Goal: Complete application form

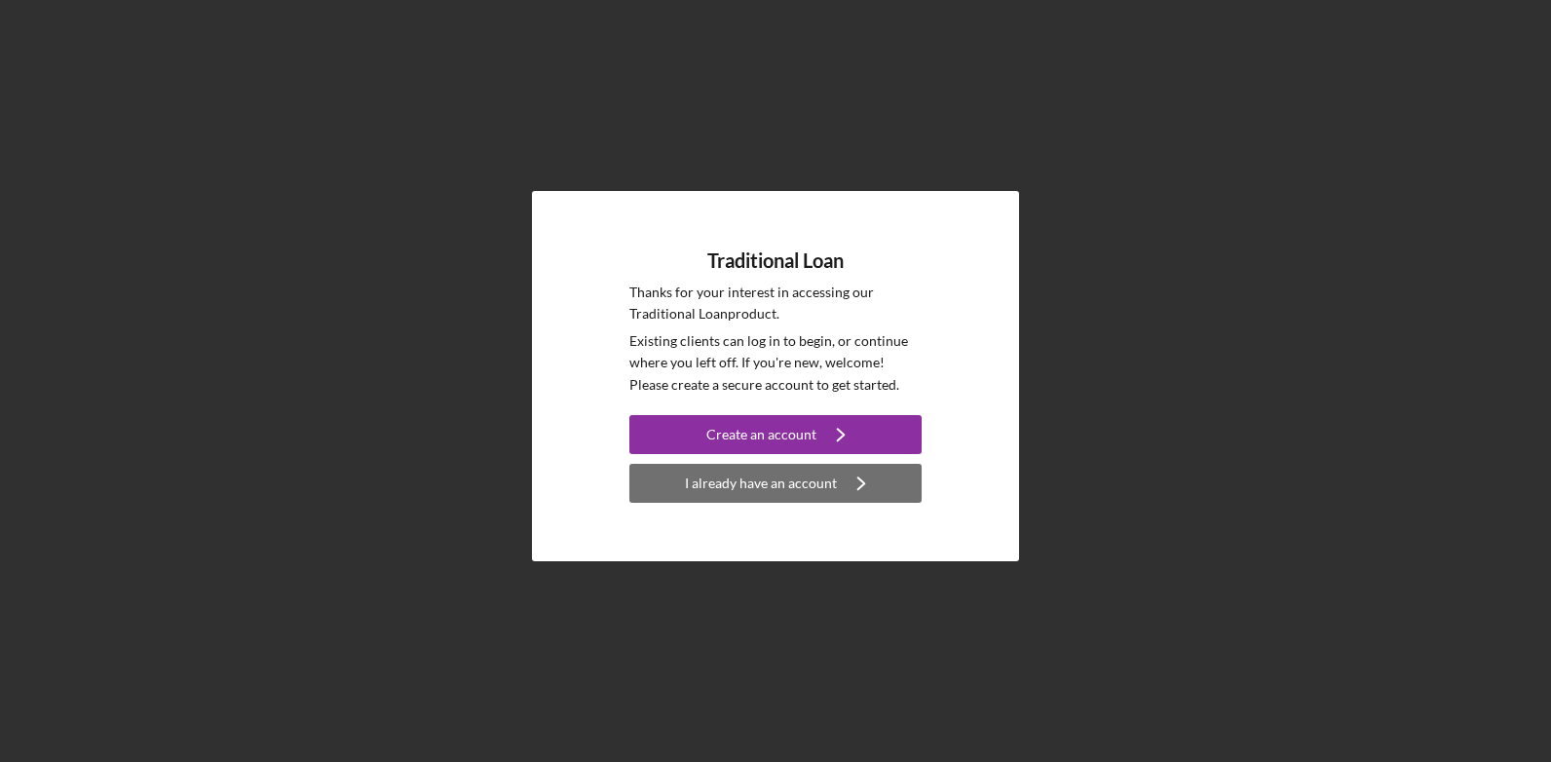
click at [695, 481] on div "I already have an account" at bounding box center [761, 483] width 152 height 39
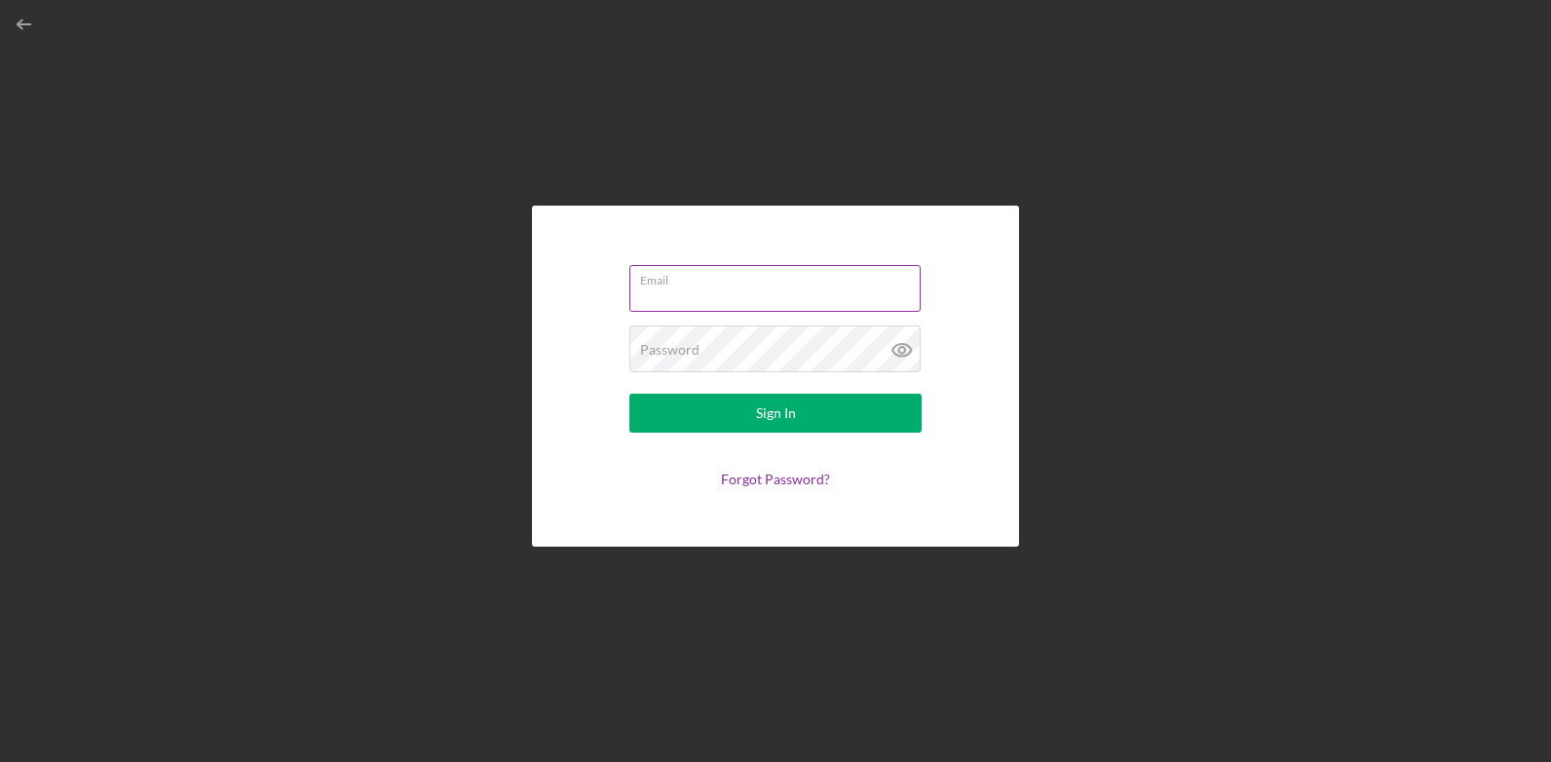
click at [706, 304] on input "Email" at bounding box center [774, 288] width 291 height 47
type input "[EMAIL_ADDRESS][DOMAIN_NAME]"
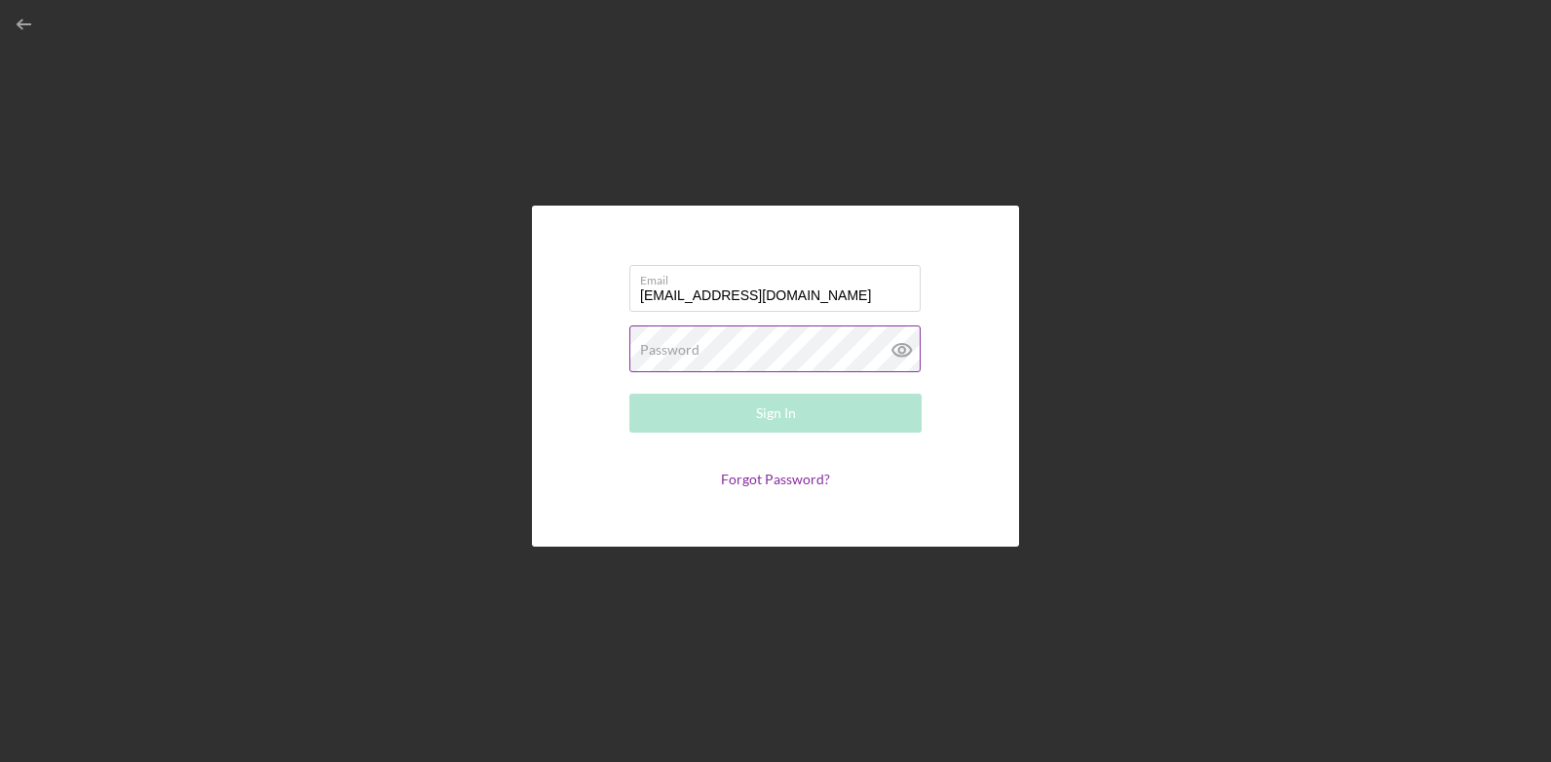
click at [666, 345] on label "Password" at bounding box center [669, 350] width 59 height 16
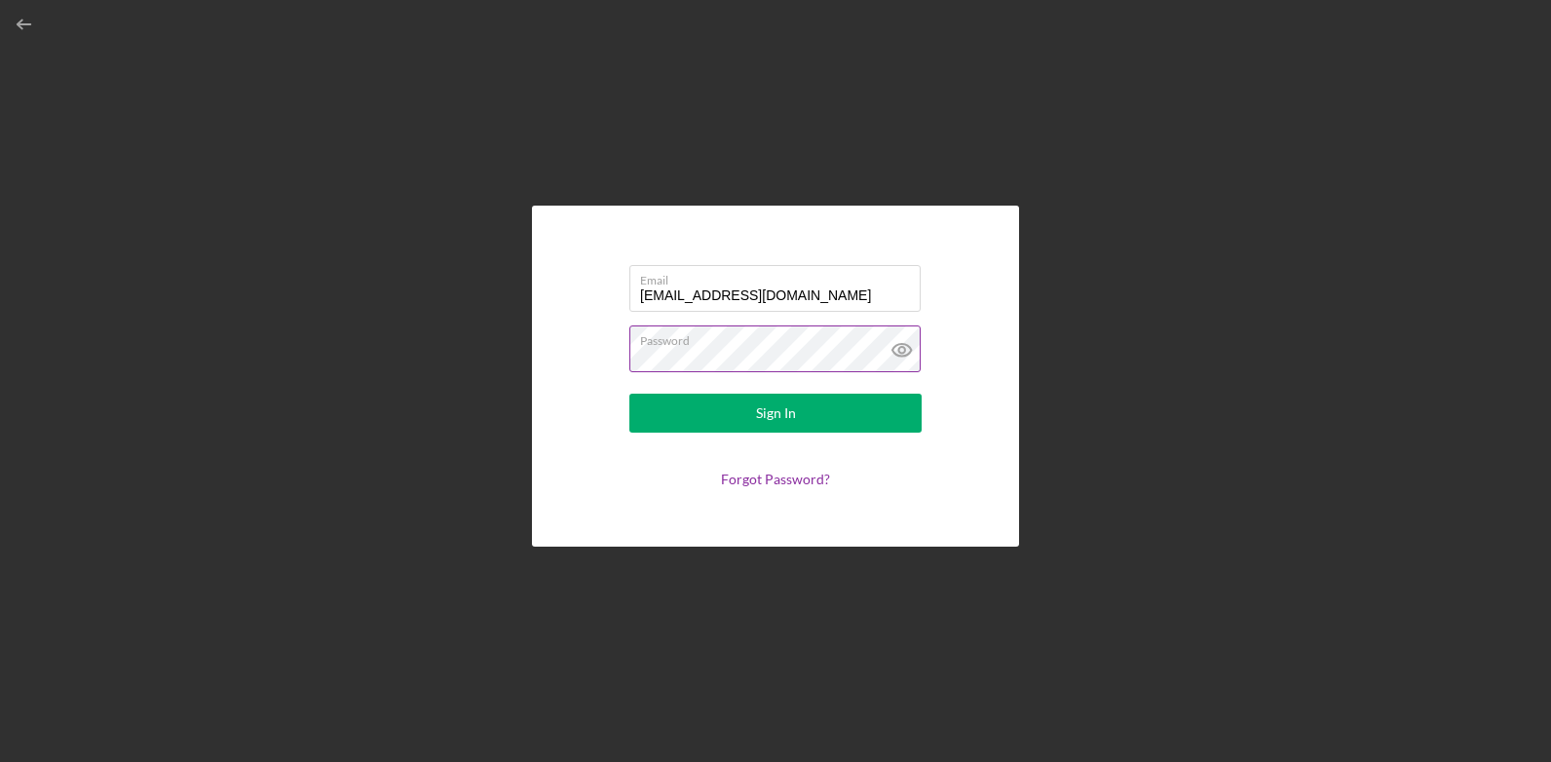
click at [629, 393] on button "Sign In" at bounding box center [775, 412] width 292 height 39
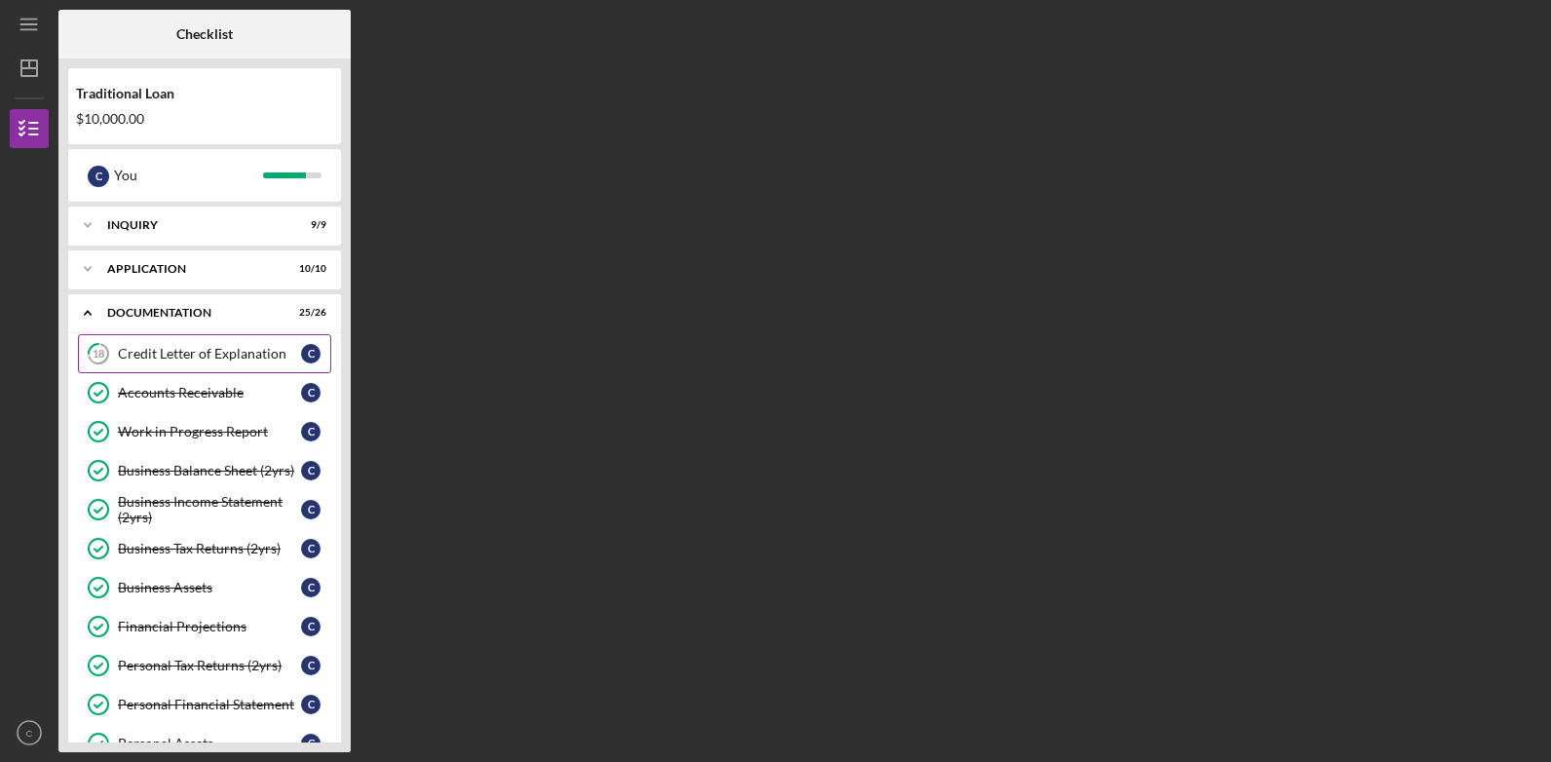
click at [232, 352] on div "Credit Letter of Explanation" at bounding box center [209, 354] width 183 height 16
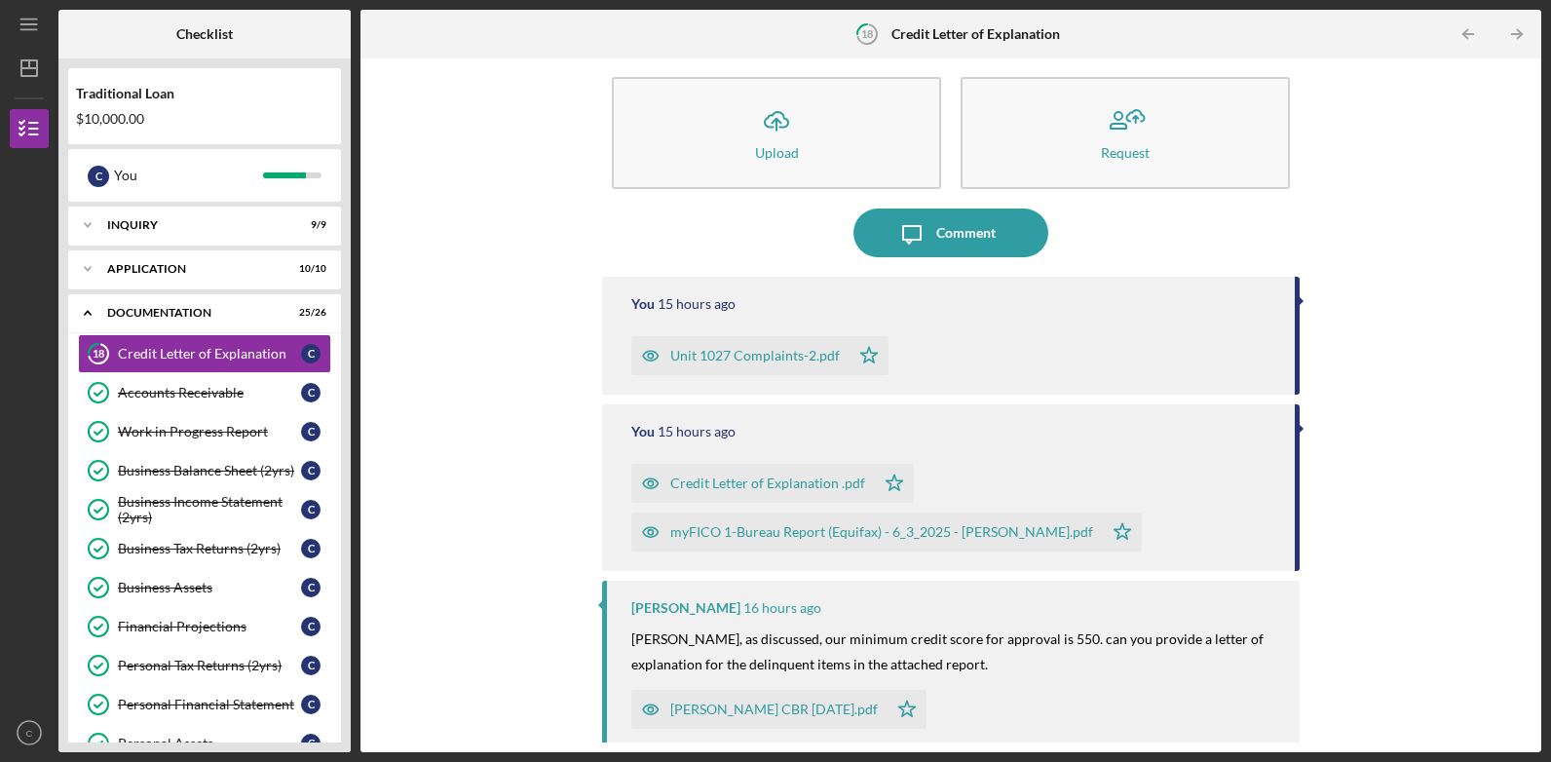
scroll to position [26, 0]
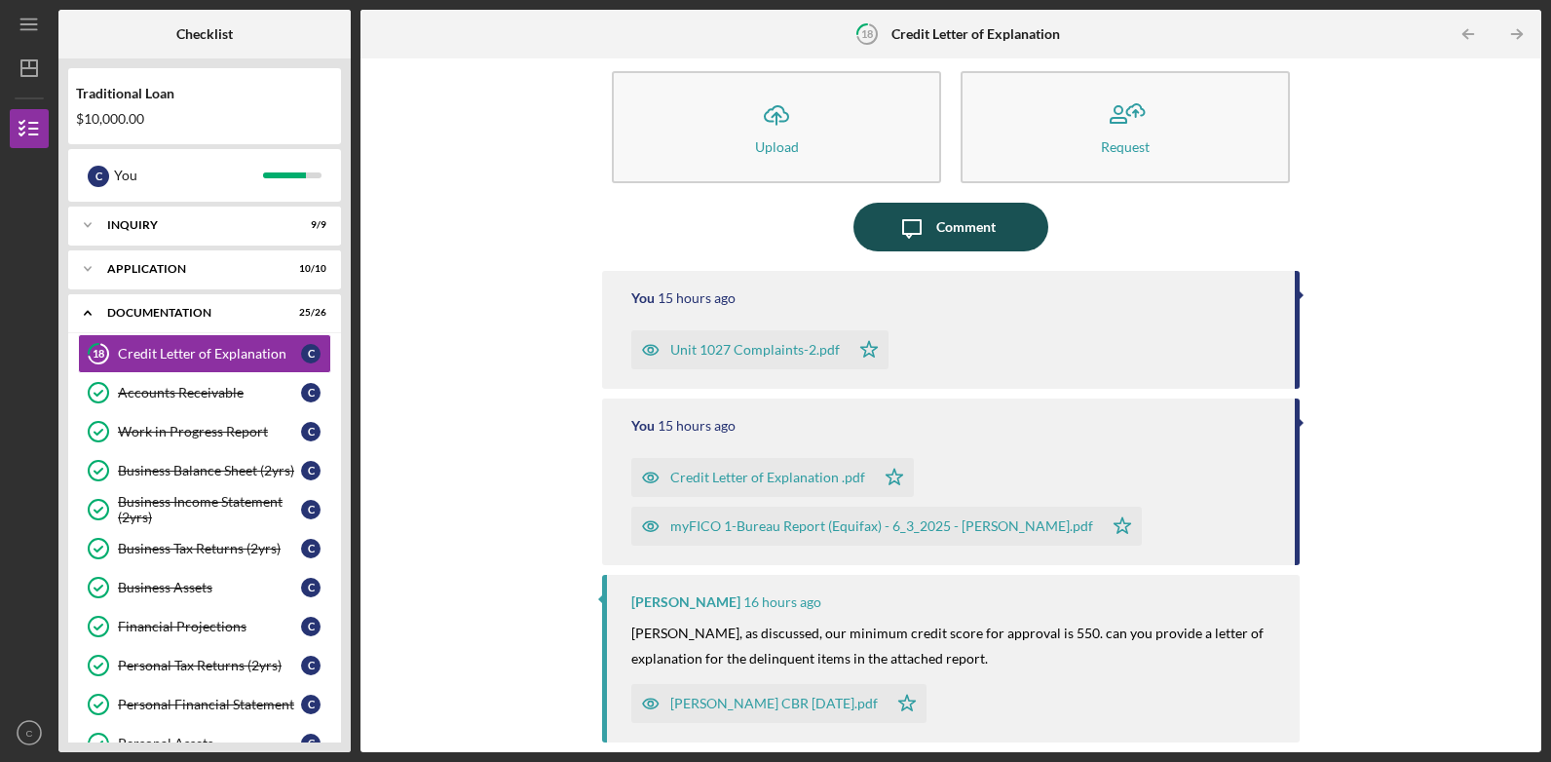
click at [923, 225] on icon "Icon/Message" at bounding box center [911, 227] width 49 height 49
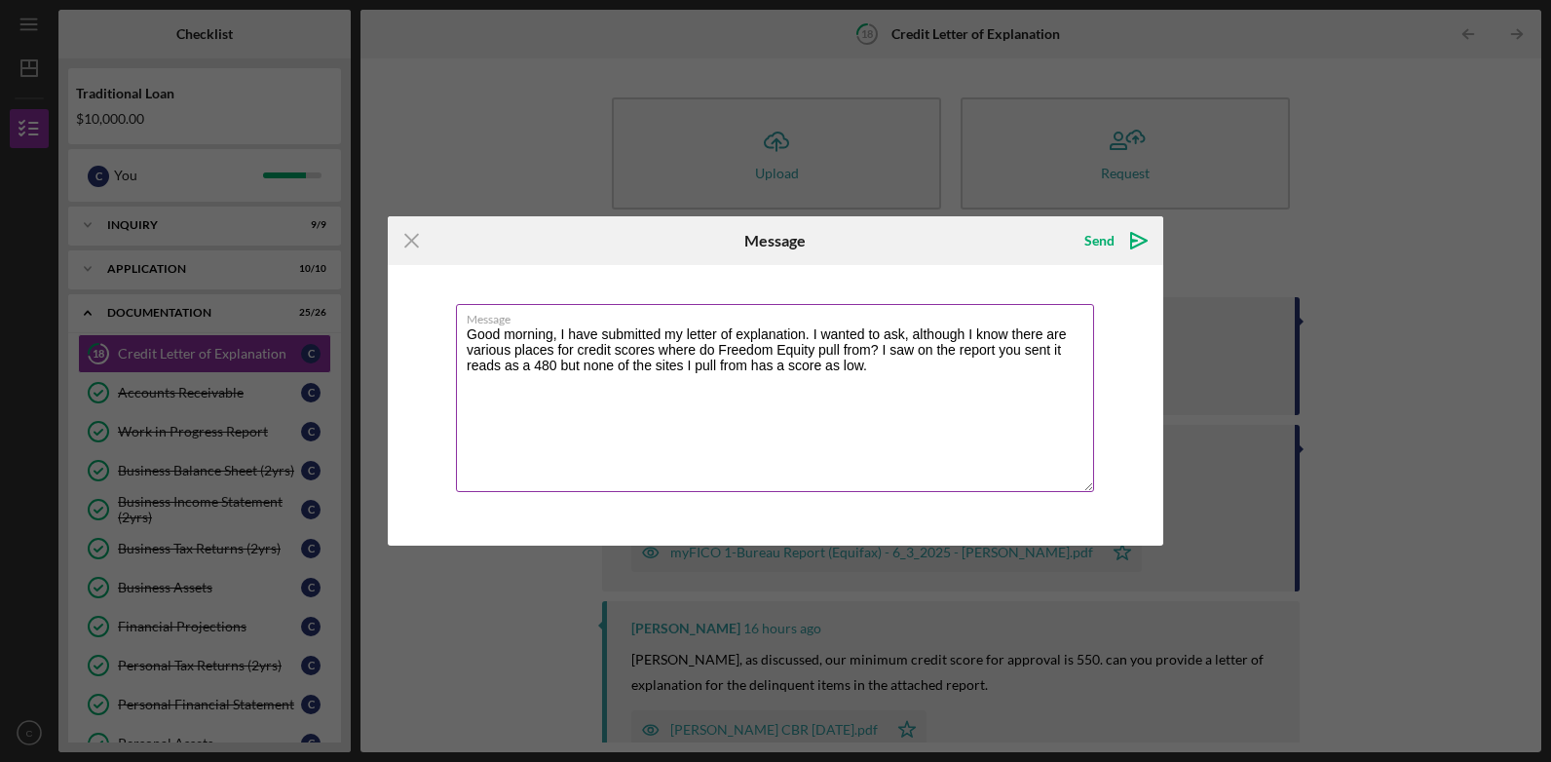
click at [882, 382] on textarea "Good morning, I have submitted my letter of explanation. I wanted to ask, altho…" at bounding box center [775, 398] width 638 height 188
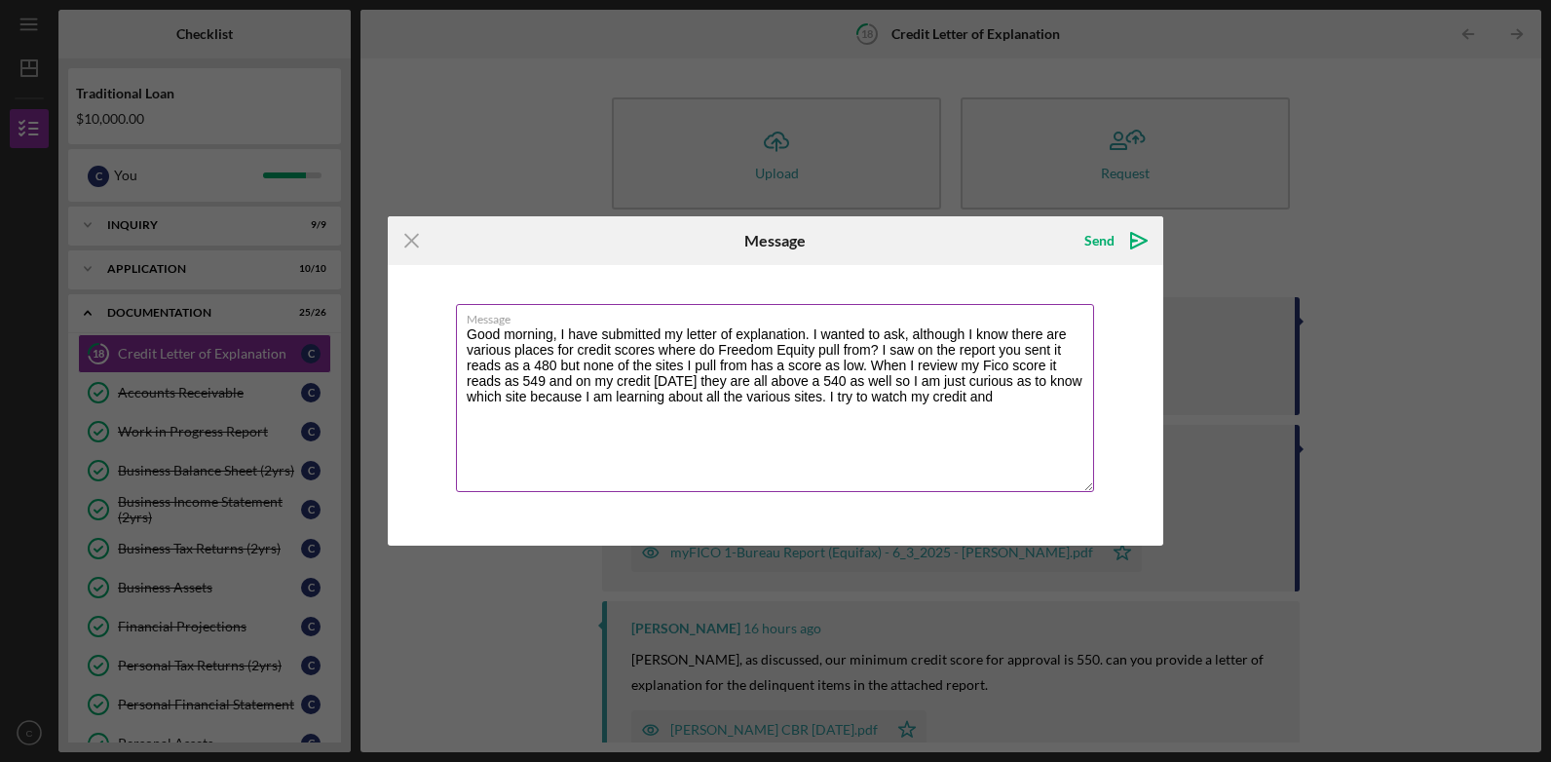
click at [1004, 401] on textarea "Good morning, I have submitted my letter of explanation. I wanted to ask, altho…" at bounding box center [775, 398] width 638 height 188
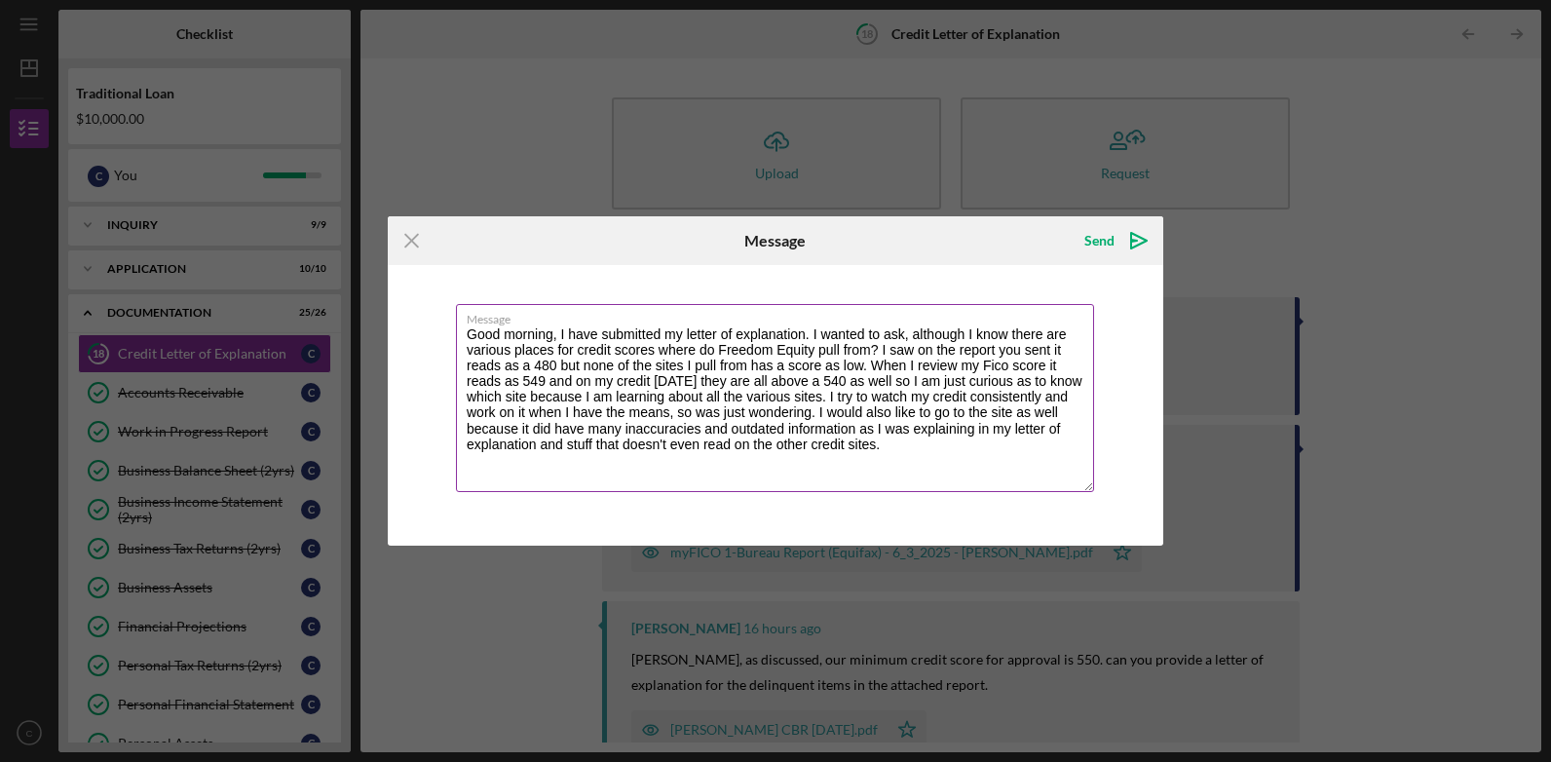
click at [997, 474] on textarea "Good morning, I have submitted my letter of explanation. I wanted to ask, altho…" at bounding box center [775, 398] width 638 height 188
type textarea "Good morning, I have submitted my letter of explanation. I wanted to ask, altho…"
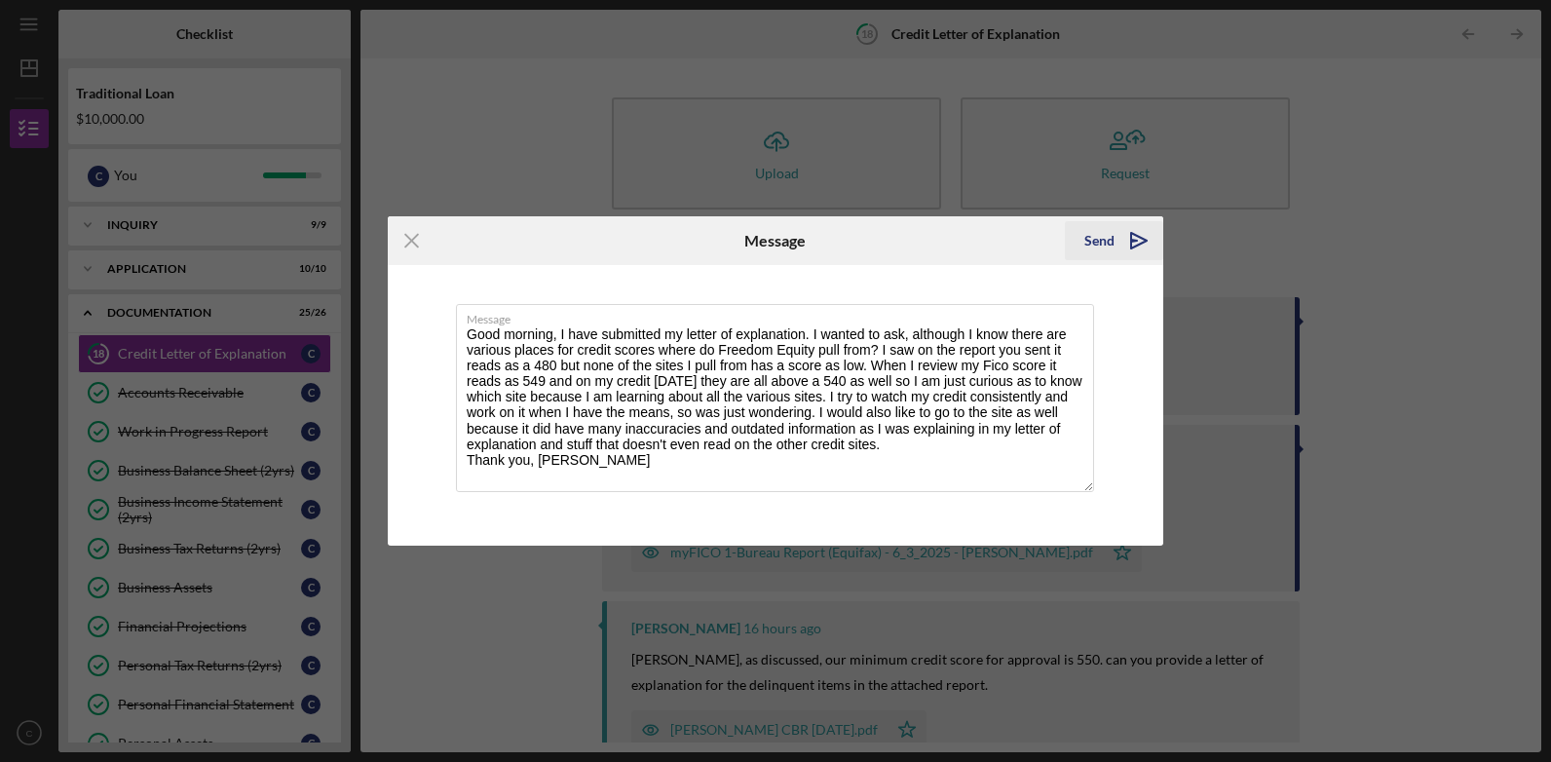
click at [1121, 241] on icon "Icon/icon-invite-send" at bounding box center [1138, 240] width 49 height 49
